Goal: Task Accomplishment & Management: Use online tool/utility

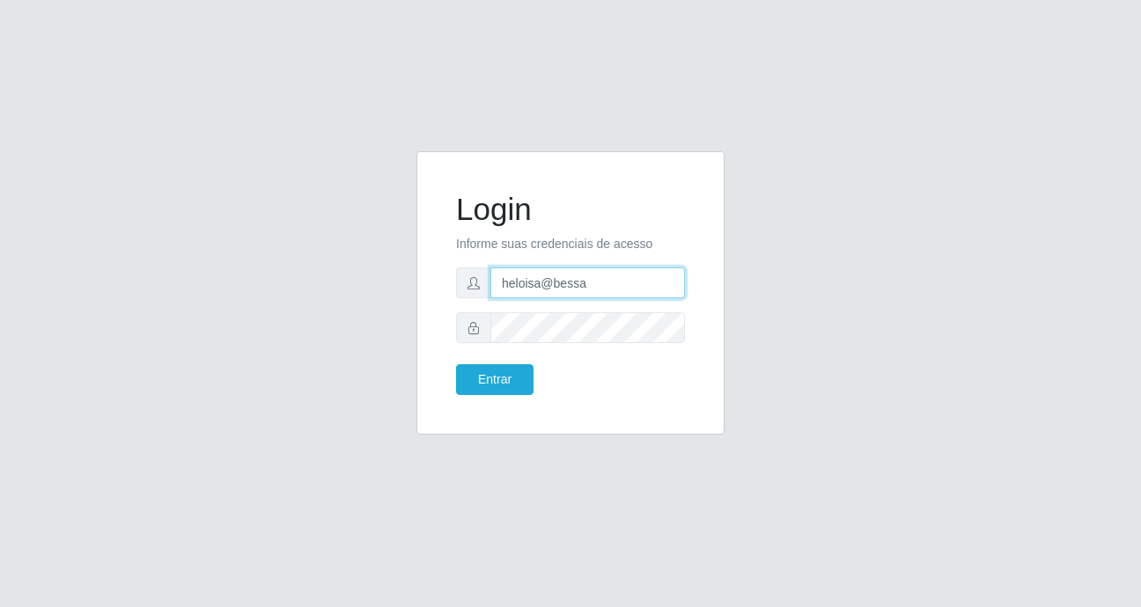
click at [607, 289] on input "heloisa@bessa" at bounding box center [587, 283] width 195 height 31
type input "Yohanna@bessa"
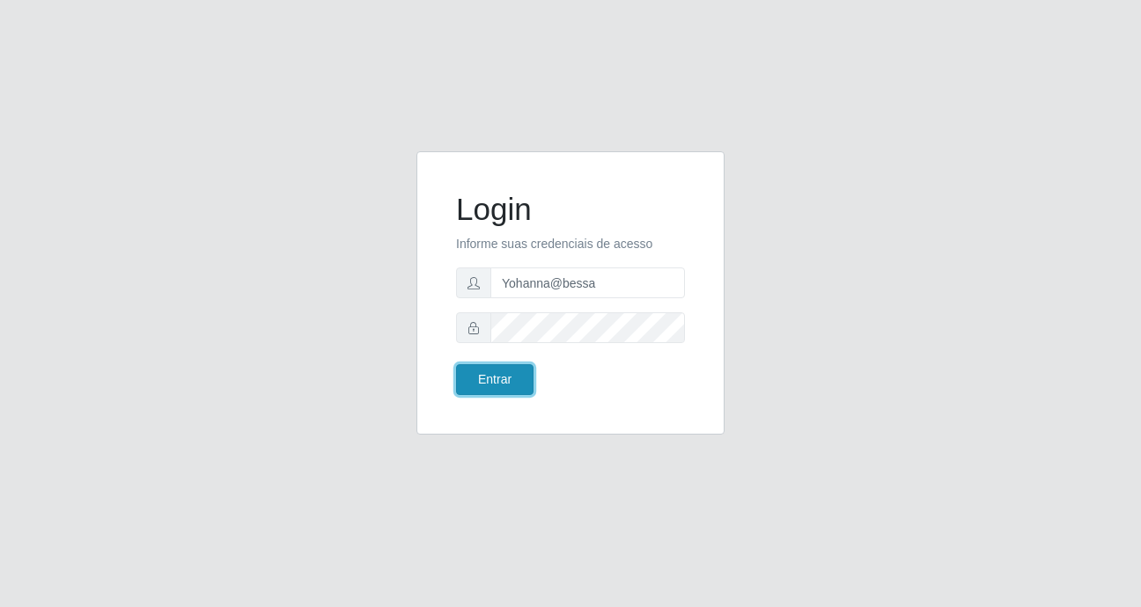
click at [475, 371] on button "Entrar" at bounding box center [494, 379] width 77 height 31
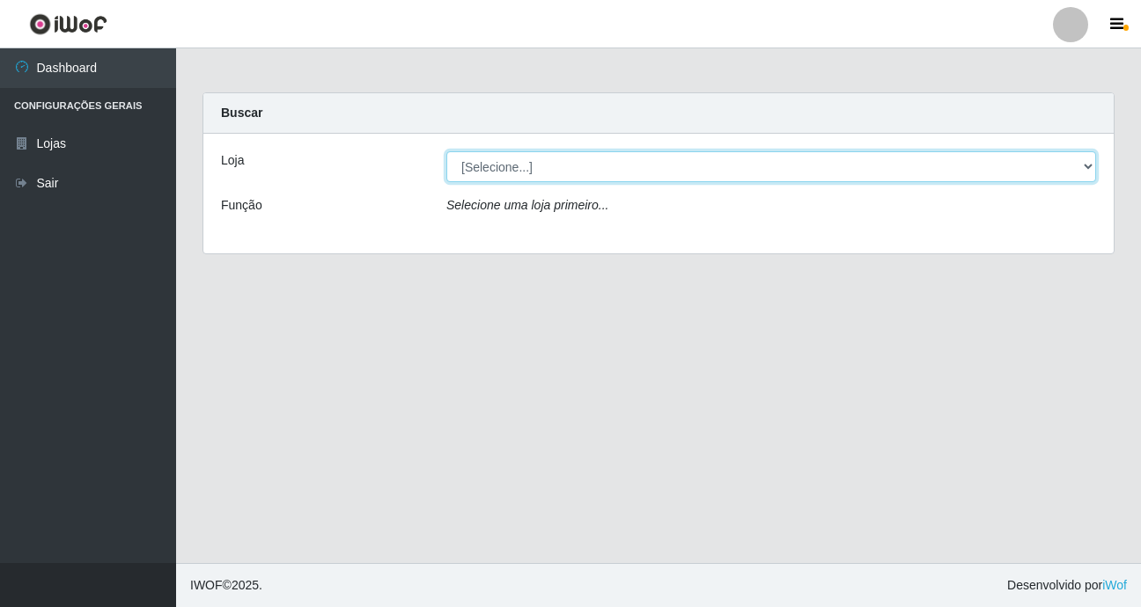
click at [958, 170] on select "[Selecione...] Bemais Supermercados - B9 Bessa" at bounding box center [771, 166] width 650 height 31
select select "410"
click at [446, 151] on select "[Selecione...] Bemais Supermercados - B9 Bessa" at bounding box center [771, 166] width 650 height 31
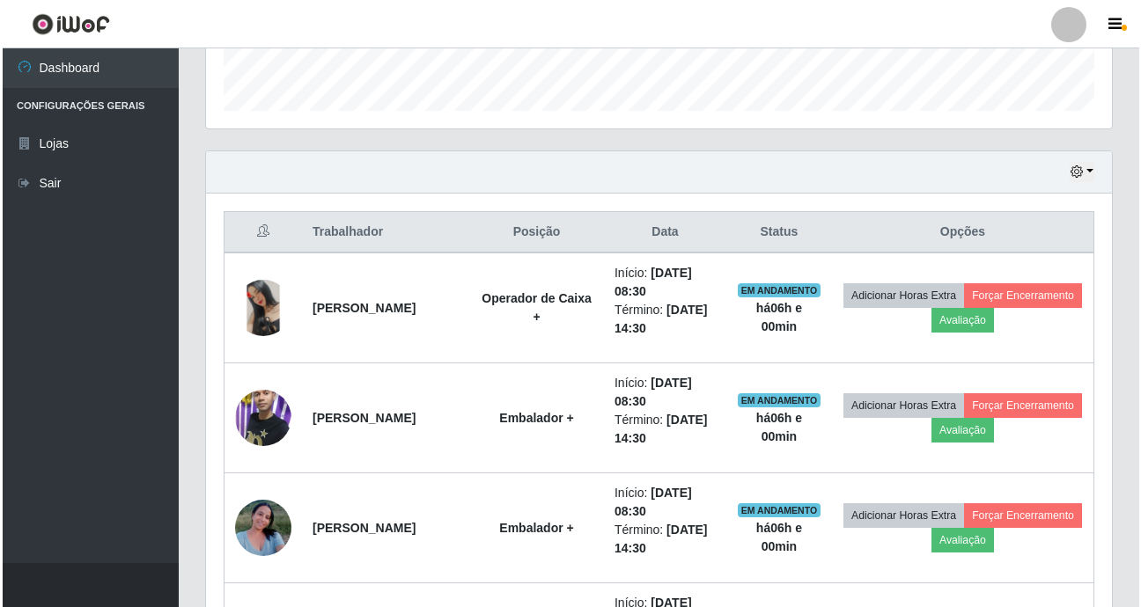
scroll to position [528, 0]
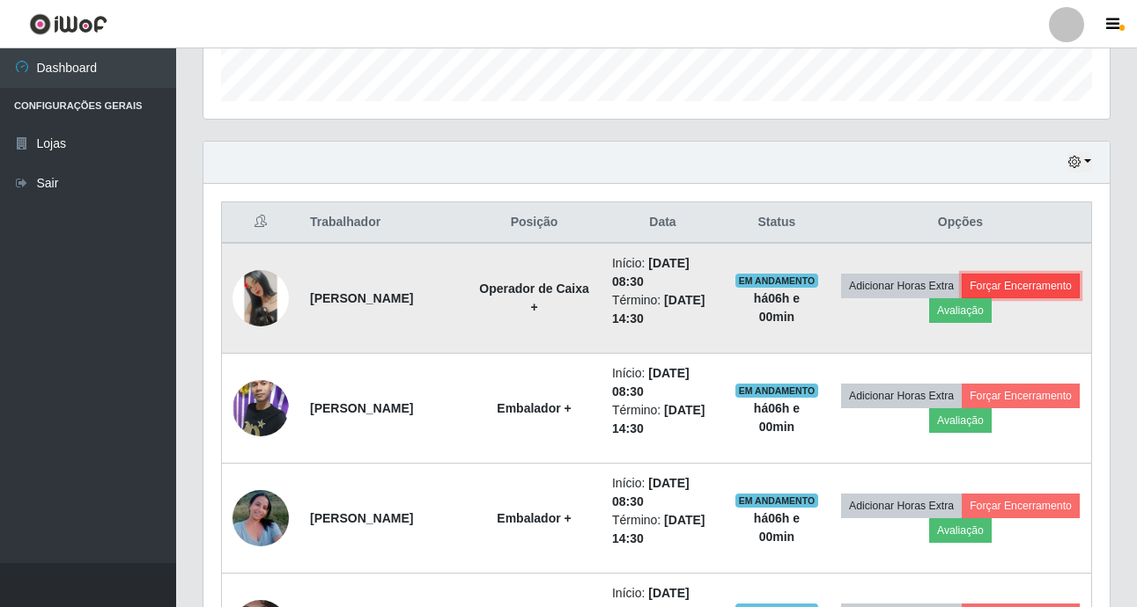
click at [961, 298] on button "Forçar Encerramento" at bounding box center [1020, 286] width 118 height 25
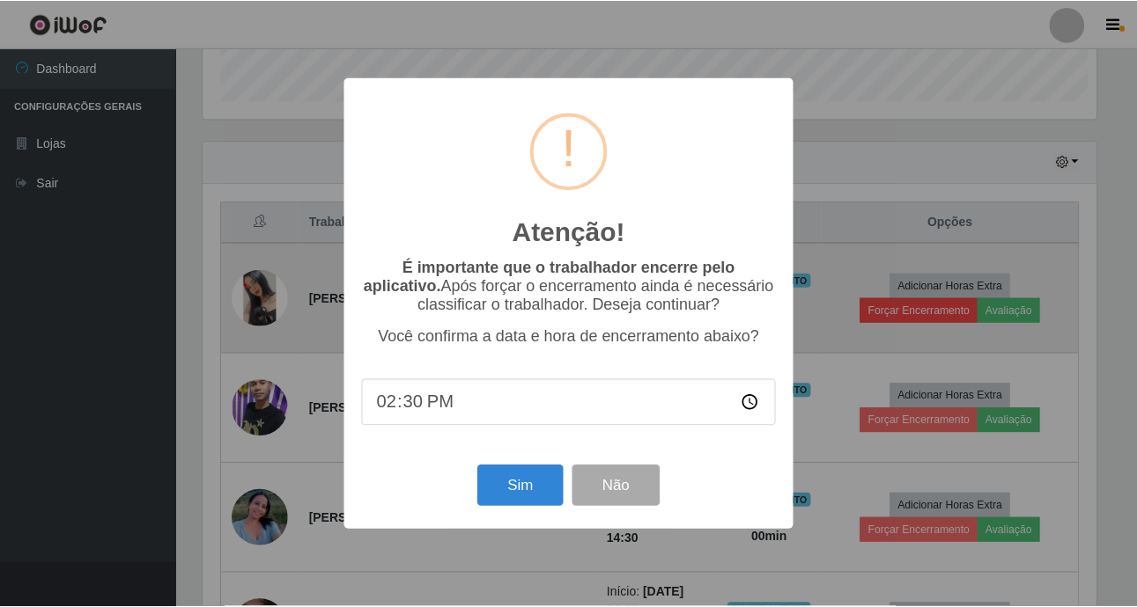
scroll to position [365, 897]
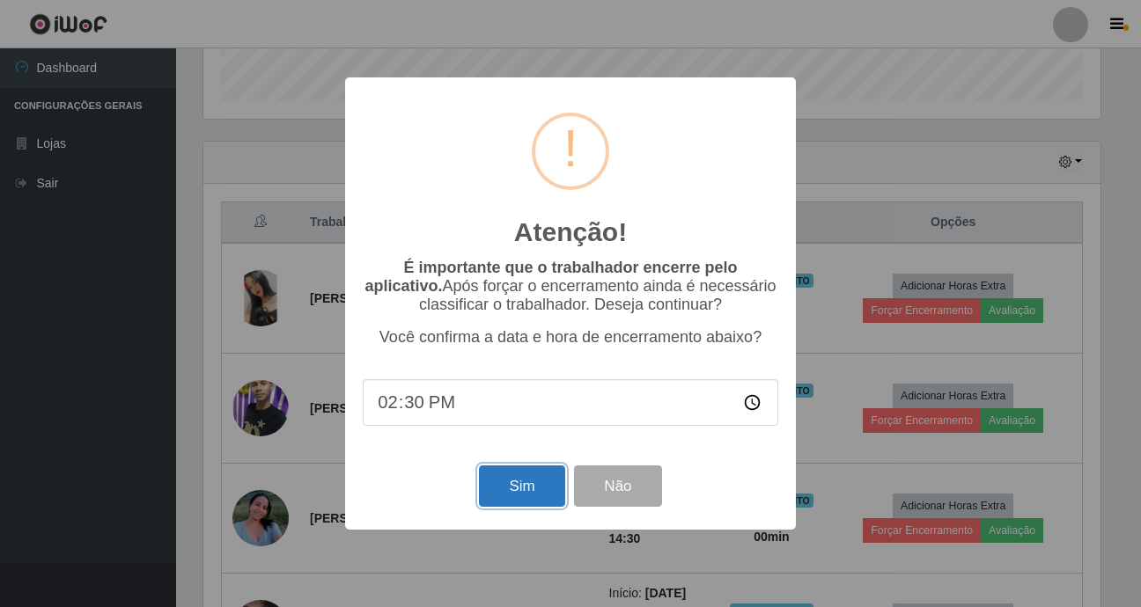
click at [504, 482] on button "Sim" at bounding box center [521, 486] width 85 height 41
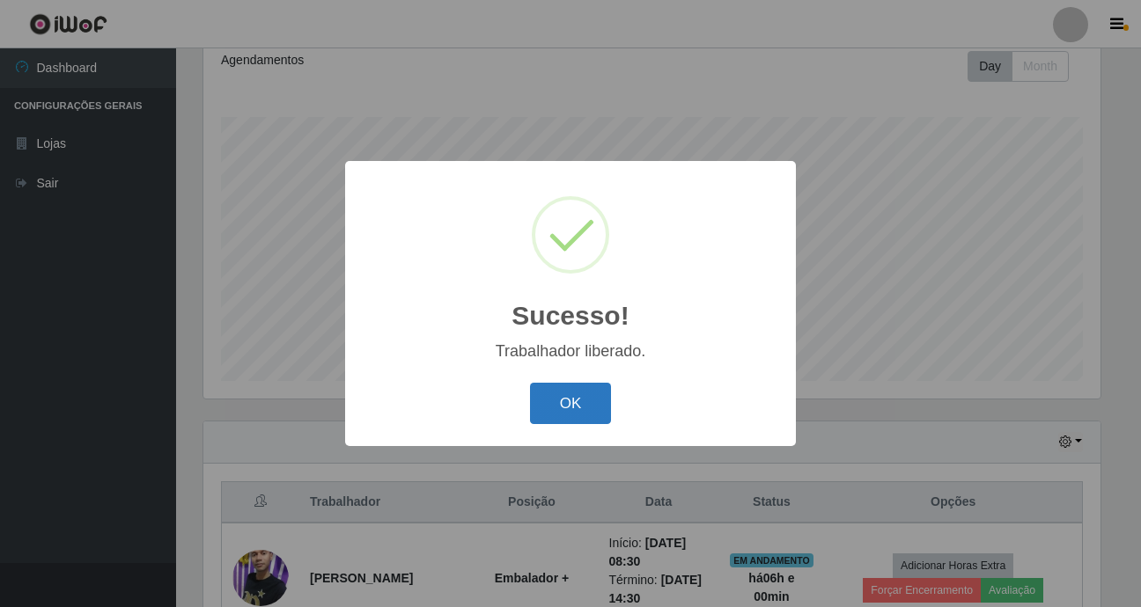
click at [547, 403] on button "OK" at bounding box center [571, 403] width 82 height 41
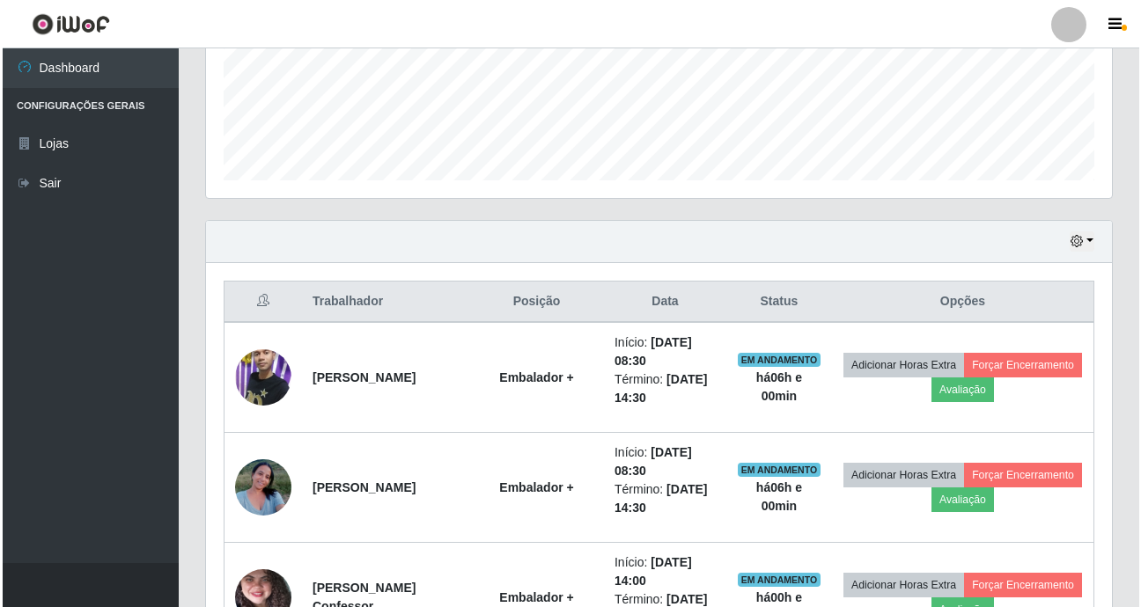
scroll to position [512, 0]
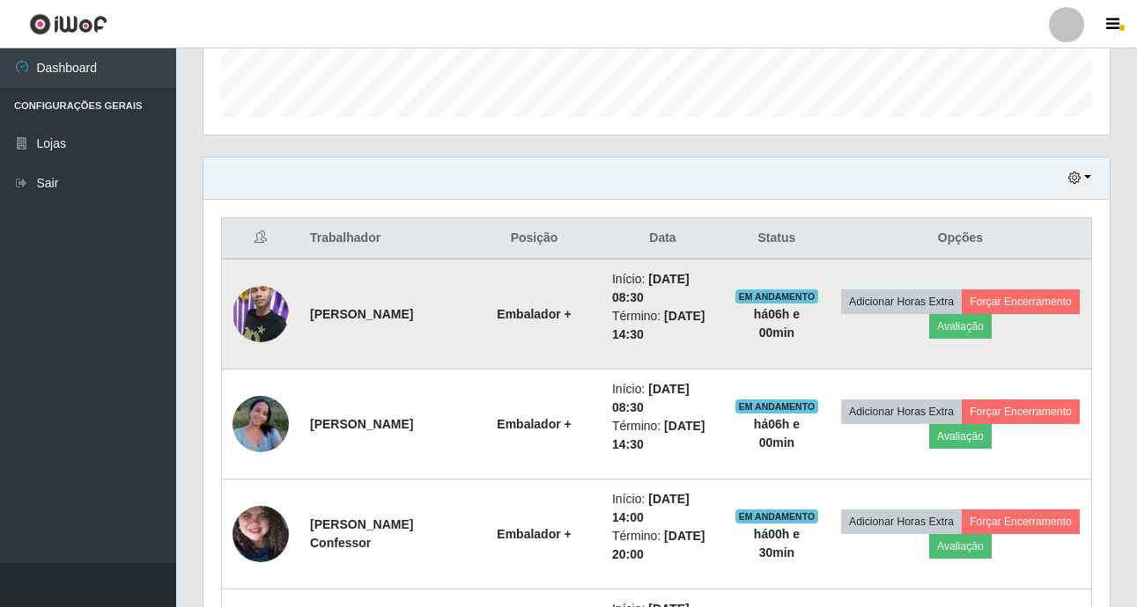
click at [254, 322] on img at bounding box center [260, 314] width 56 height 100
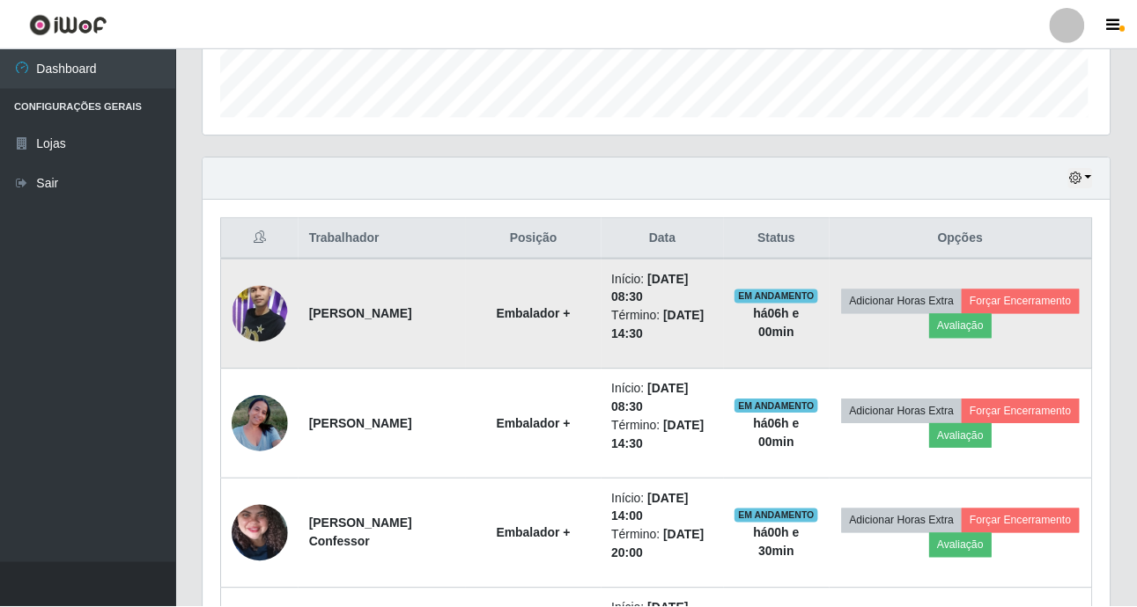
scroll to position [365, 897]
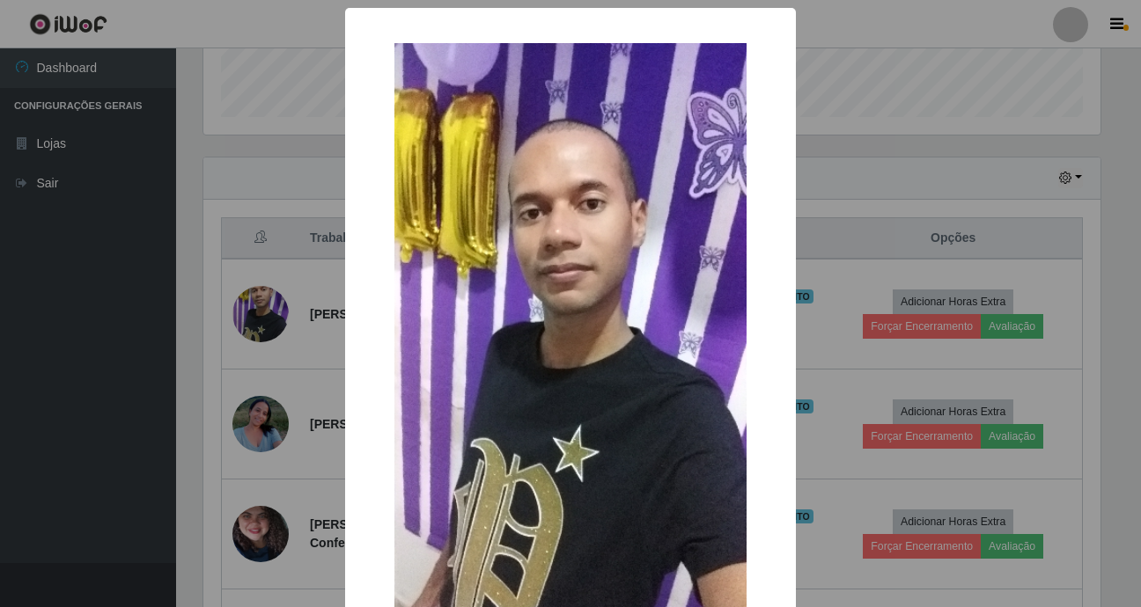
click at [286, 359] on div "× OK Cancel" at bounding box center [570, 303] width 1141 height 607
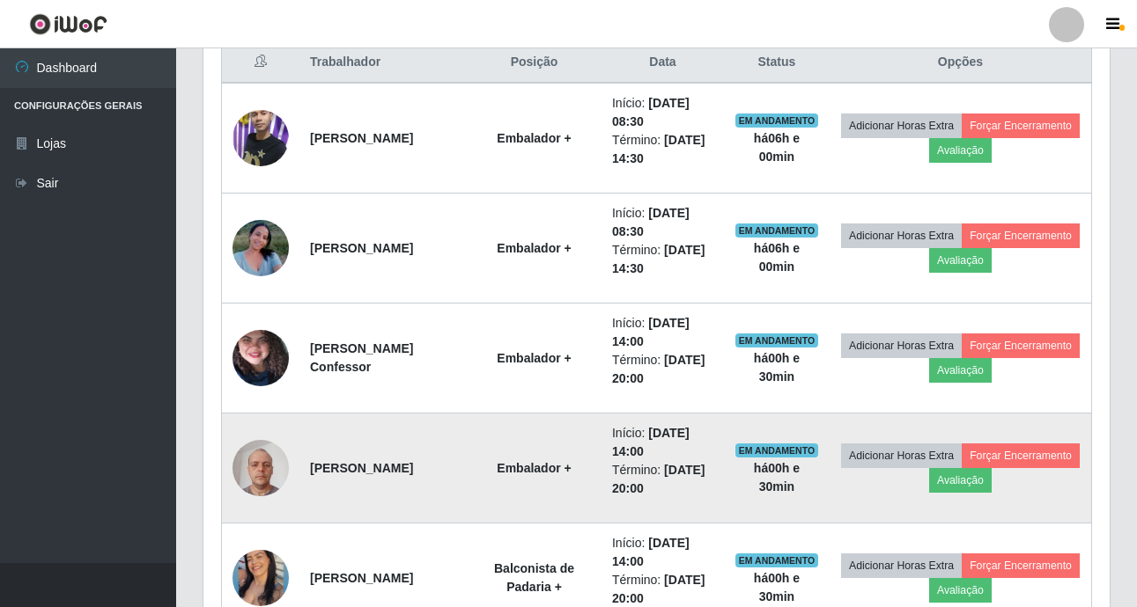
scroll to position [600, 0]
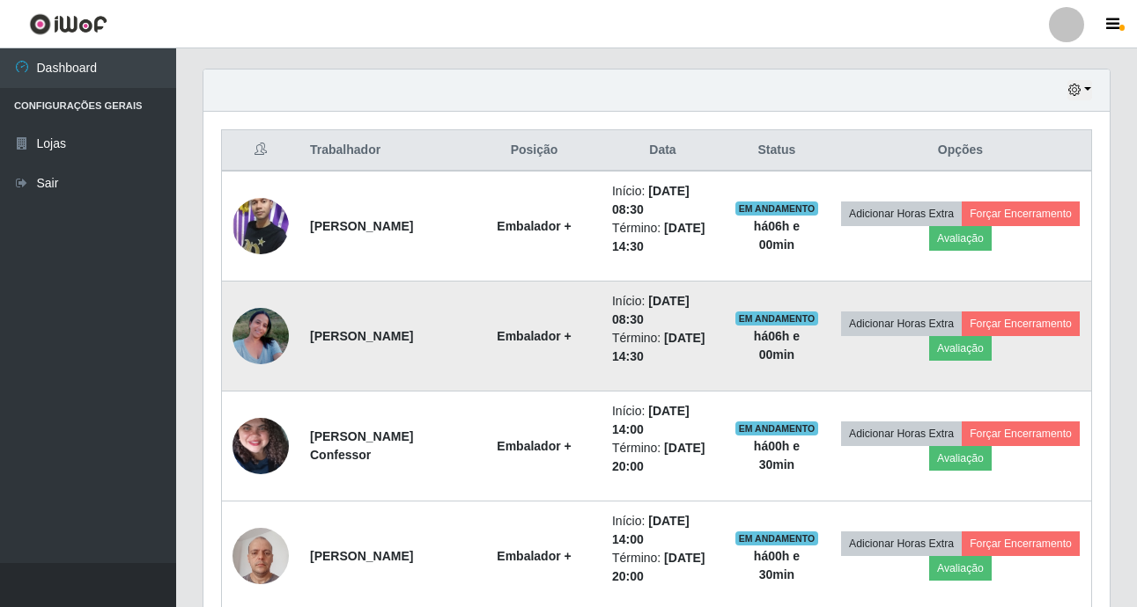
click at [262, 341] on img at bounding box center [260, 335] width 56 height 75
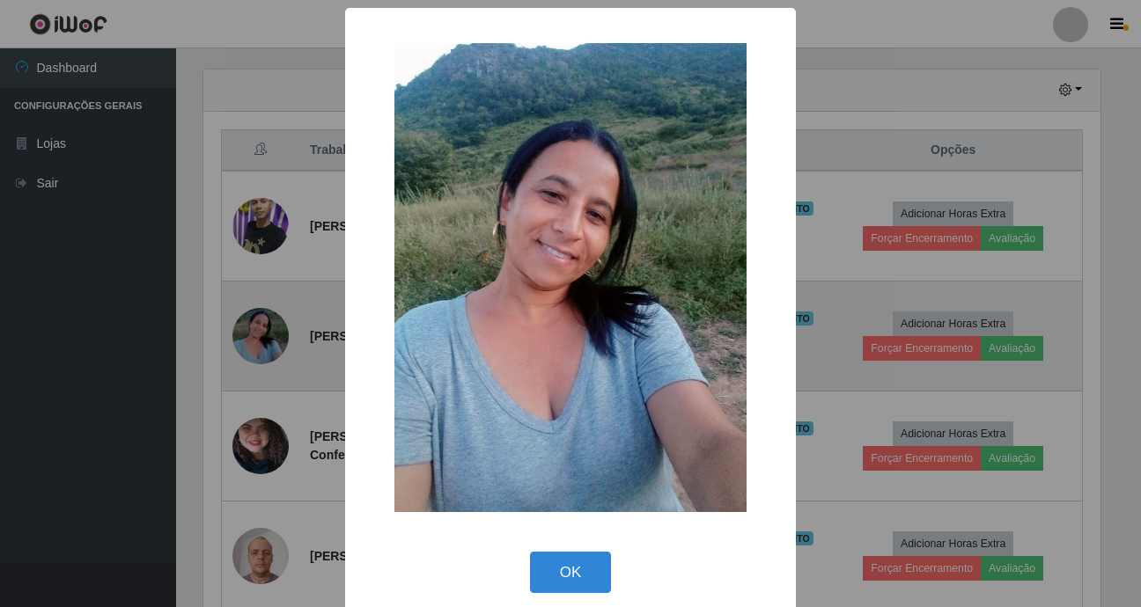
click at [262, 340] on div "× OK Cancel" at bounding box center [570, 303] width 1141 height 607
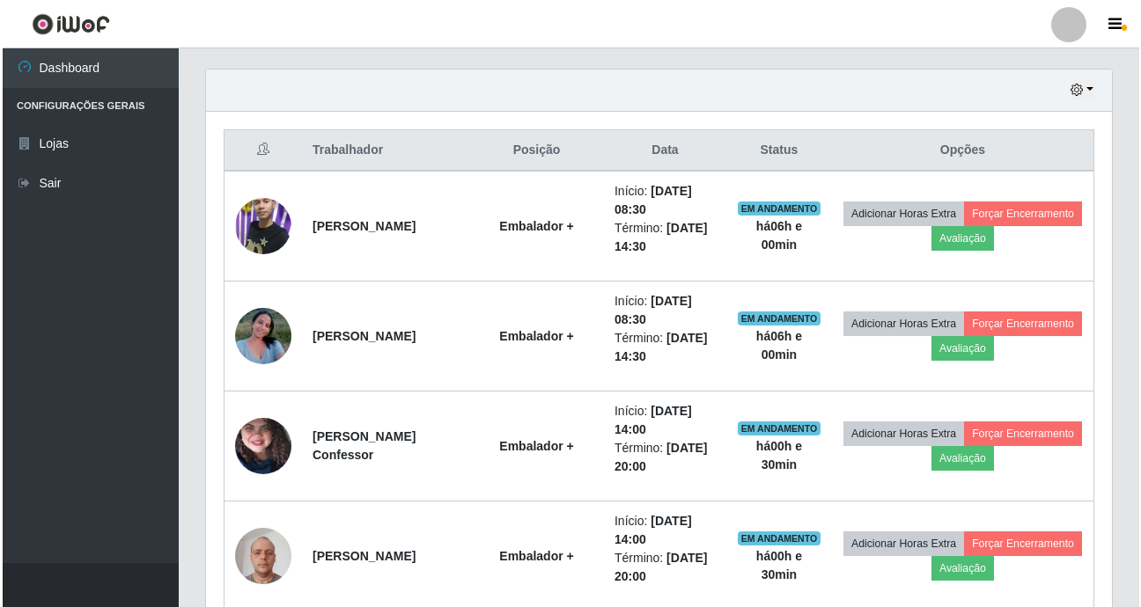
scroll to position [365, 906]
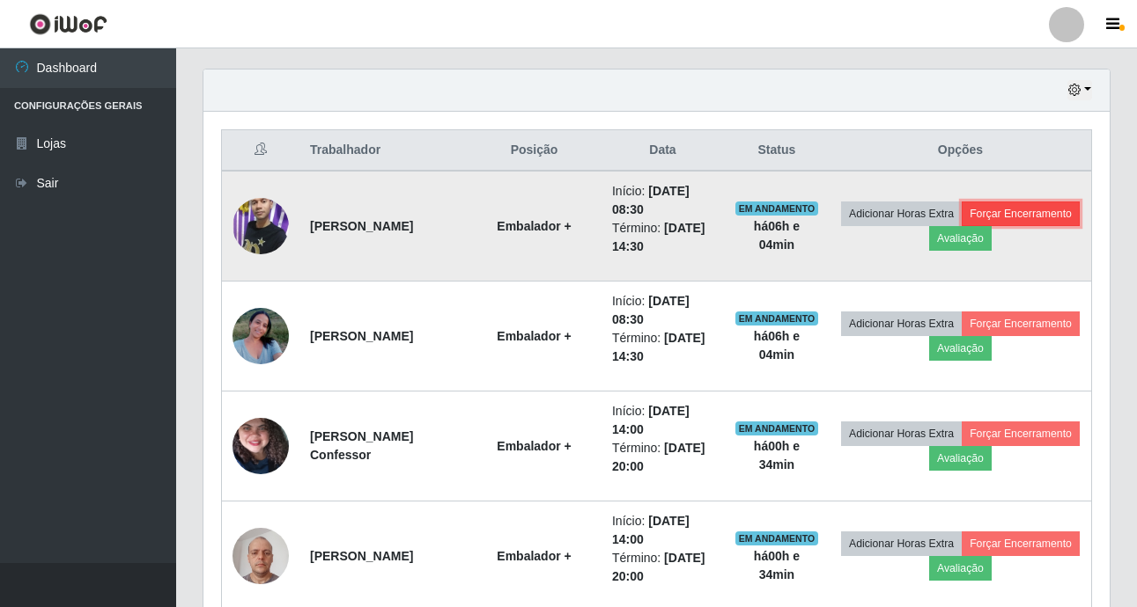
click at [961, 226] on button "Forçar Encerramento" at bounding box center [1020, 214] width 118 height 25
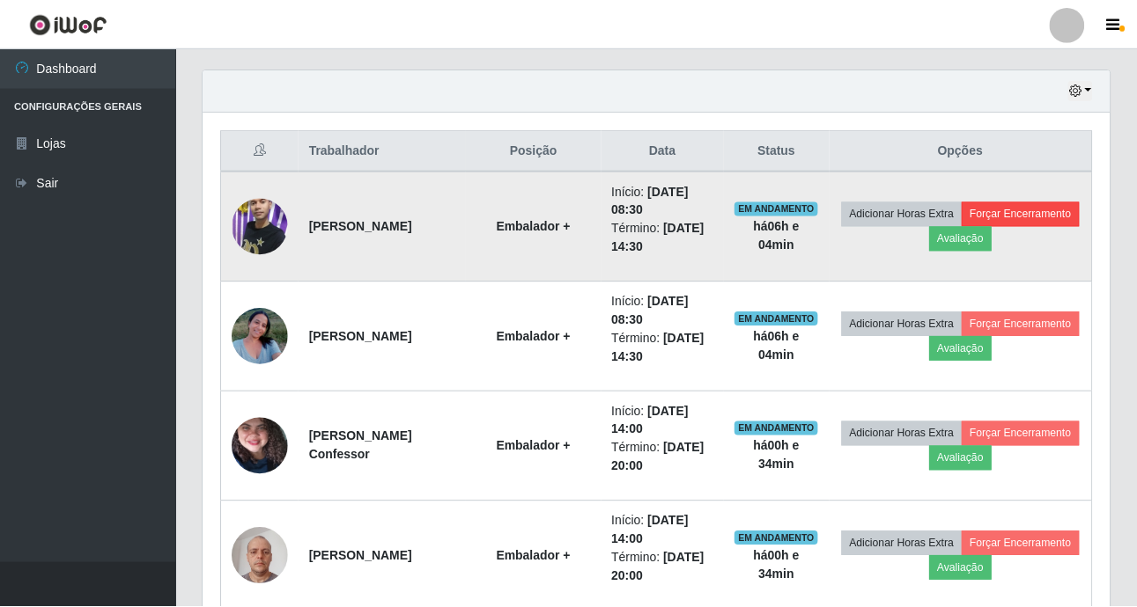
scroll to position [365, 897]
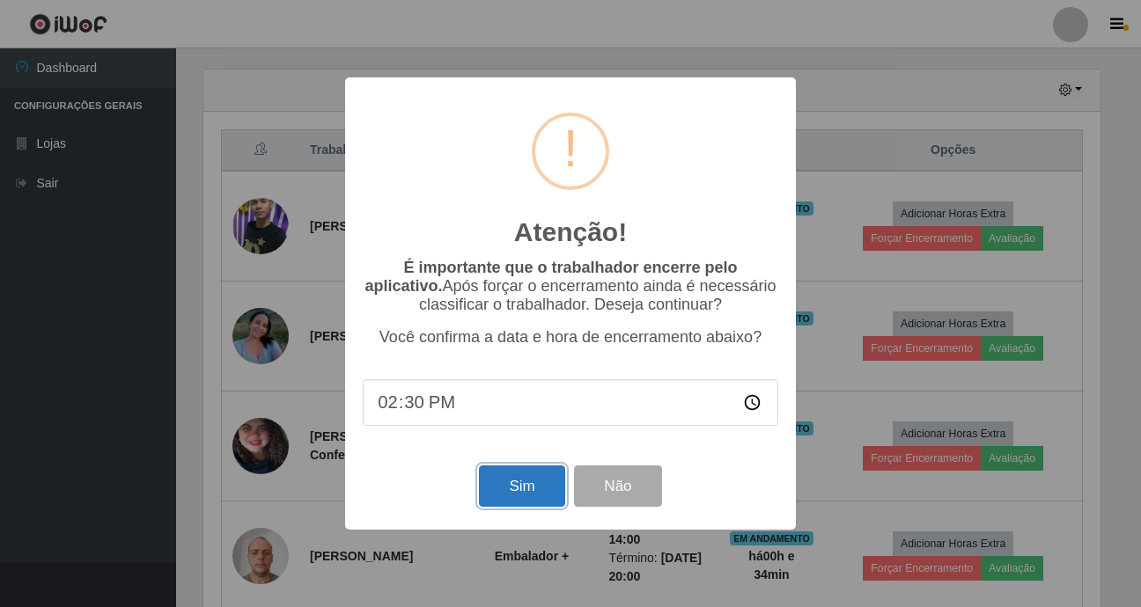
click at [507, 494] on button "Sim" at bounding box center [521, 486] width 85 height 41
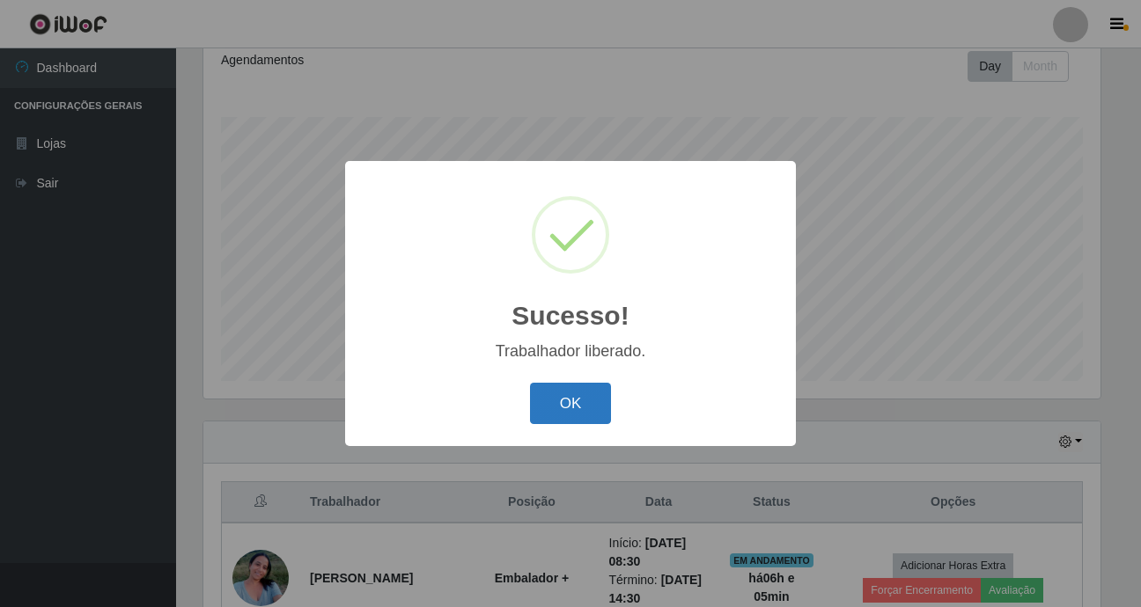
click at [564, 415] on button "OK" at bounding box center [571, 403] width 82 height 41
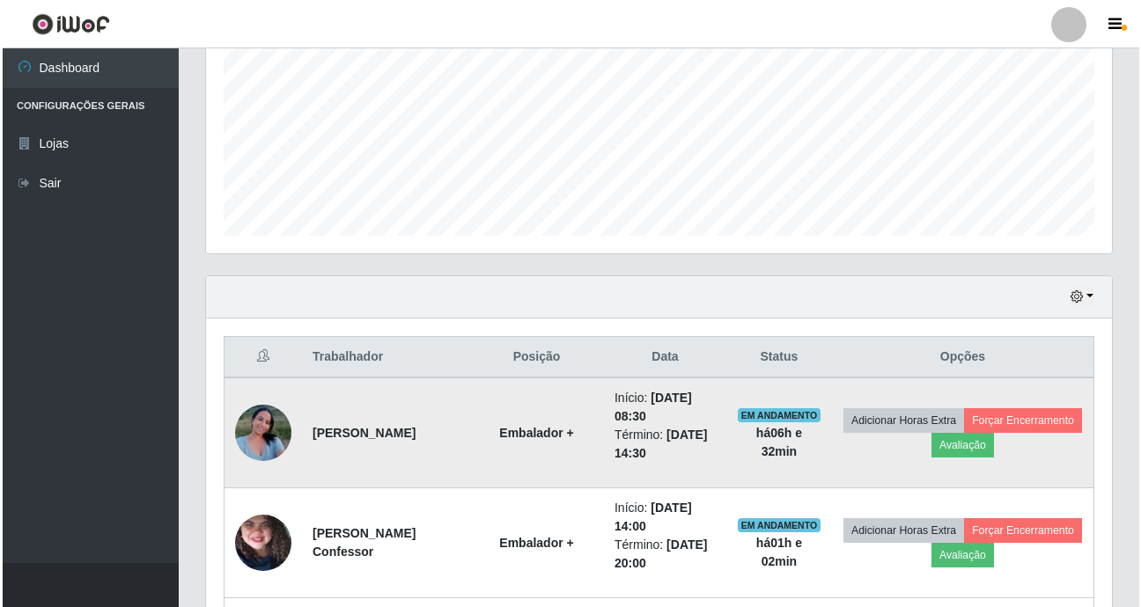
scroll to position [424, 0]
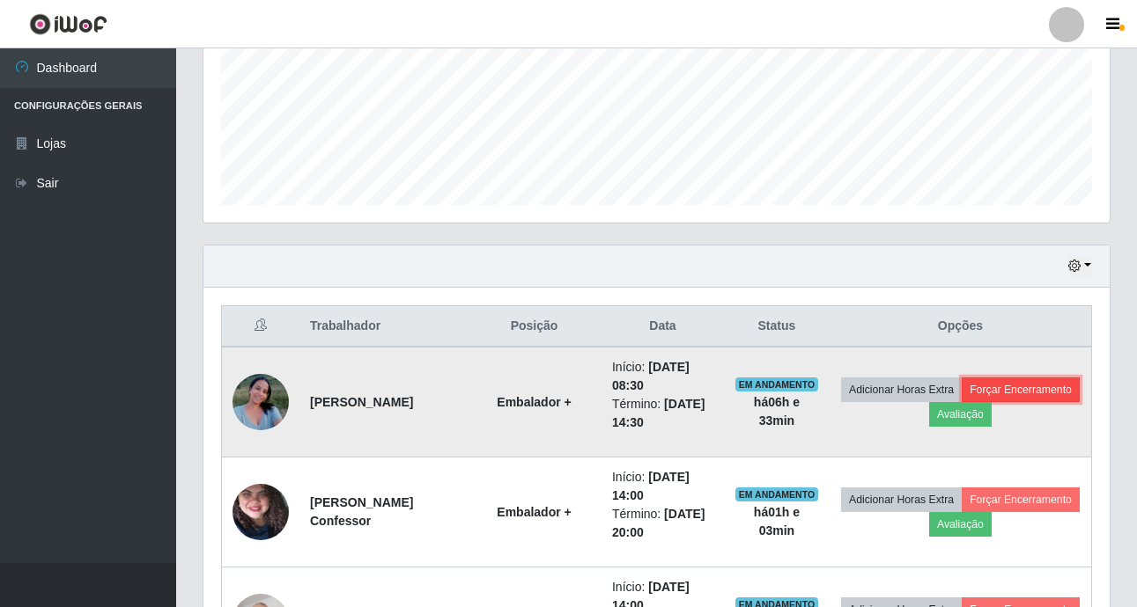
click at [961, 402] on button "Forçar Encerramento" at bounding box center [1020, 390] width 118 height 25
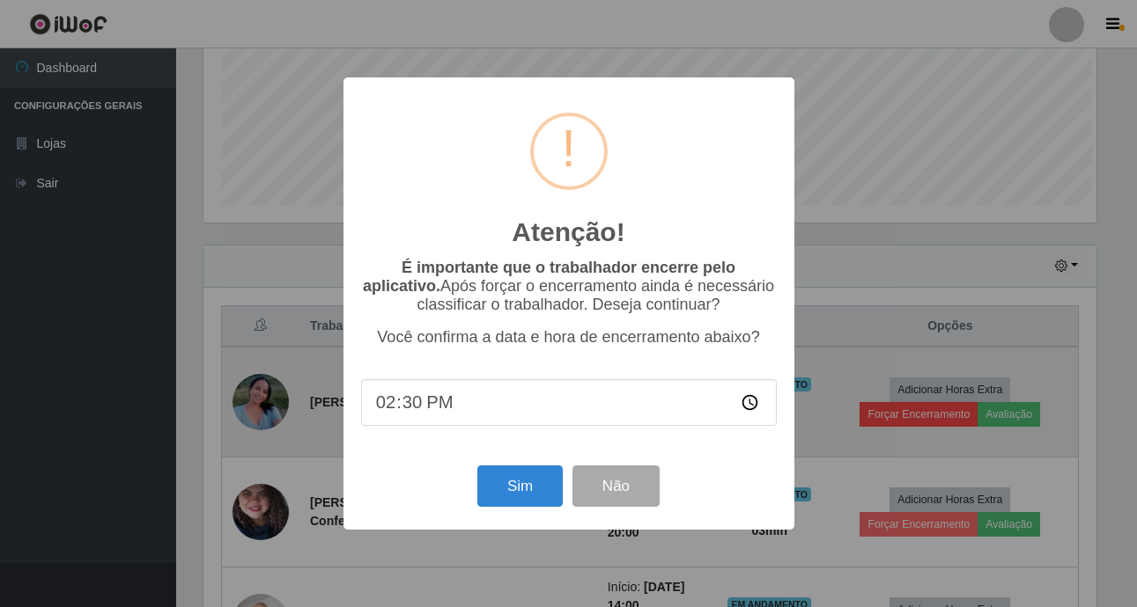
scroll to position [365, 897]
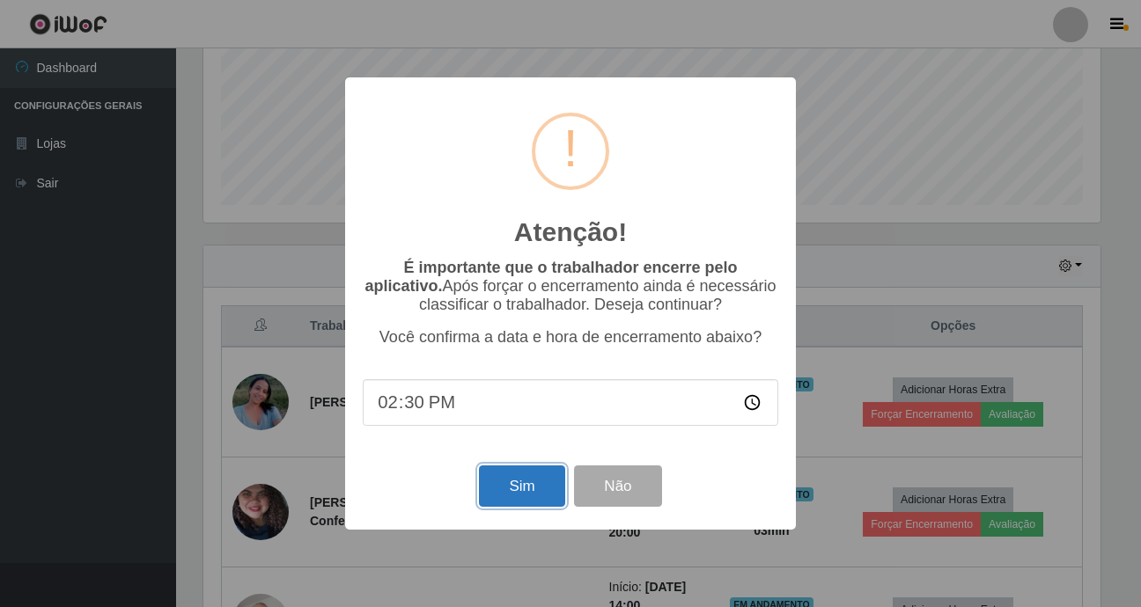
click at [541, 491] on button "Sim" at bounding box center [521, 486] width 85 height 41
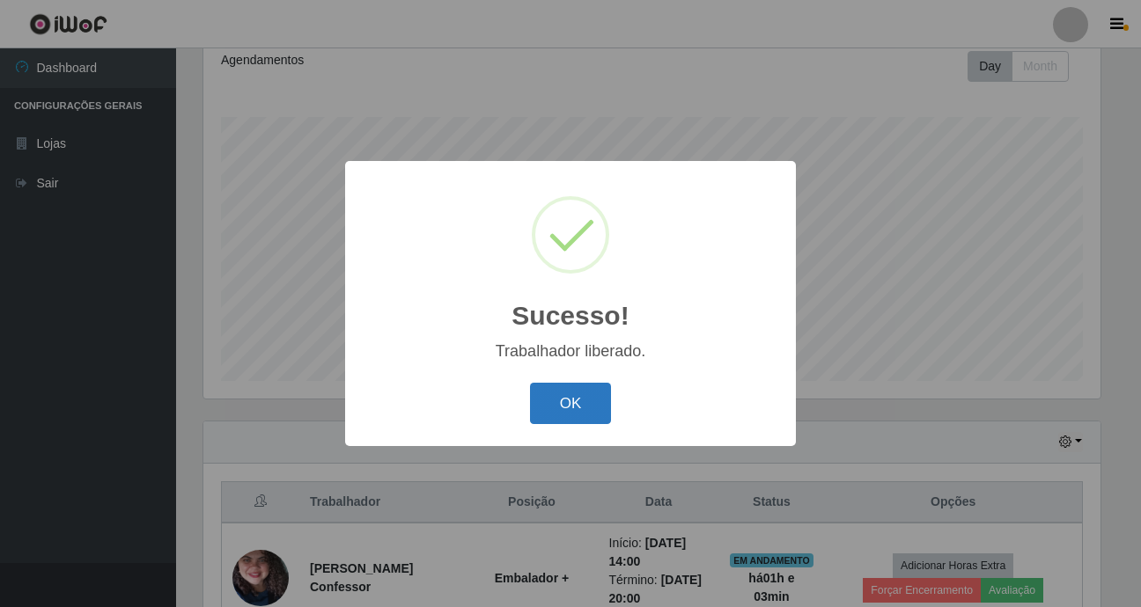
click at [559, 419] on button "OK" at bounding box center [571, 403] width 82 height 41
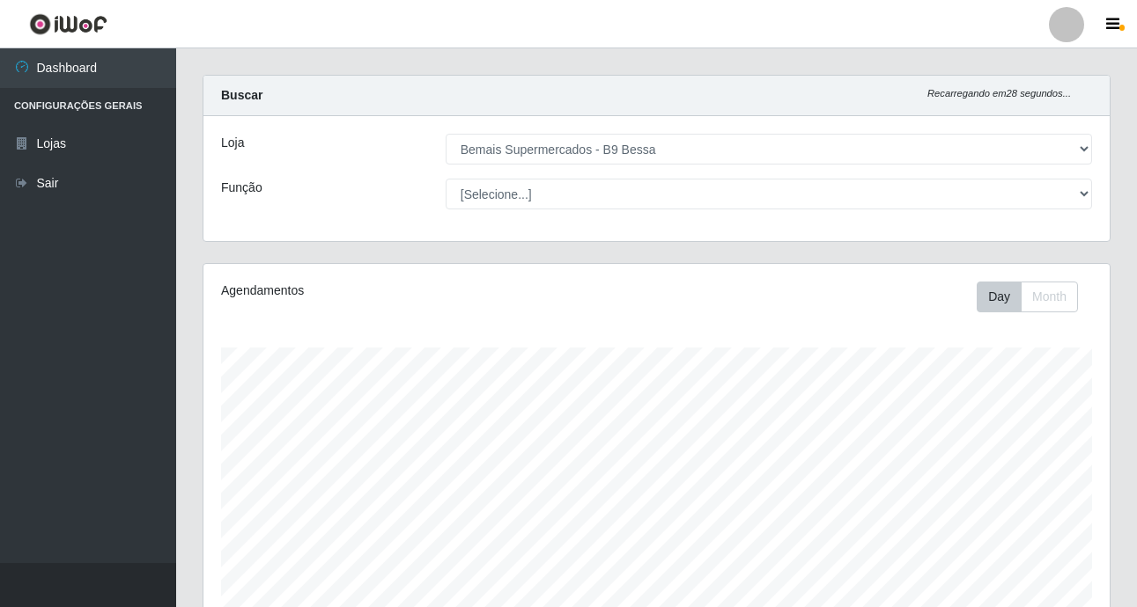
scroll to position [0, 0]
